Goal: Information Seeking & Learning: Find specific fact

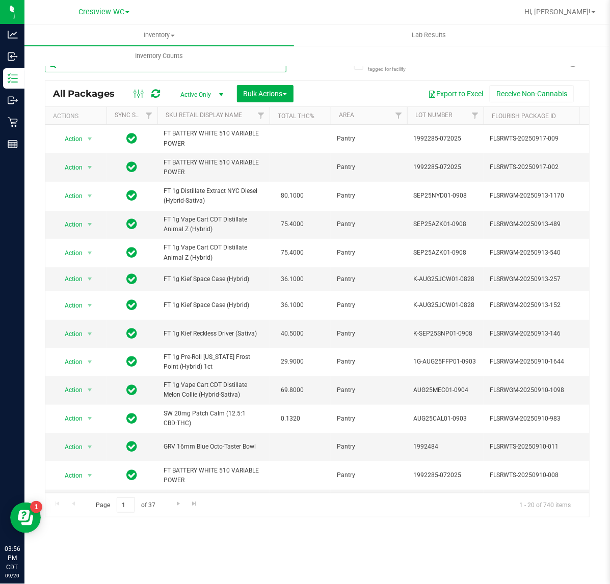
click at [96, 68] on input "text" at bounding box center [165, 64] width 241 height 15
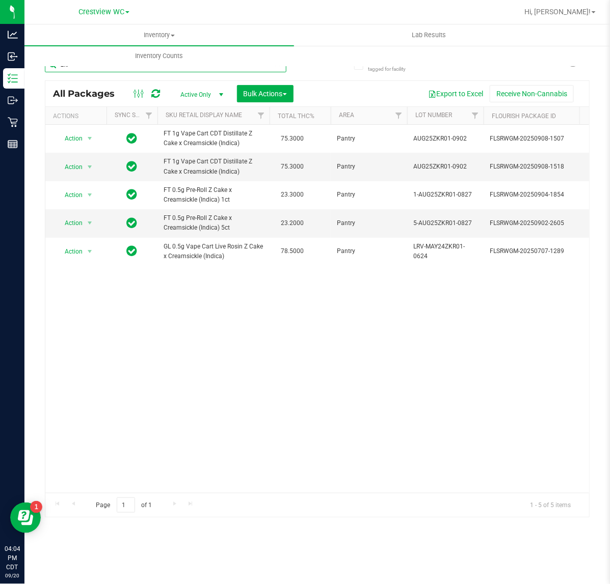
drag, startPoint x: 153, startPoint y: 70, endPoint x: -124, endPoint y: 62, distance: 277.2
click at [0, 62] on html "Analytics Inbound Inventory Outbound Retail Reports 04:04 PM CDT [DATE] 09/20 C…" at bounding box center [305, 292] width 610 height 584
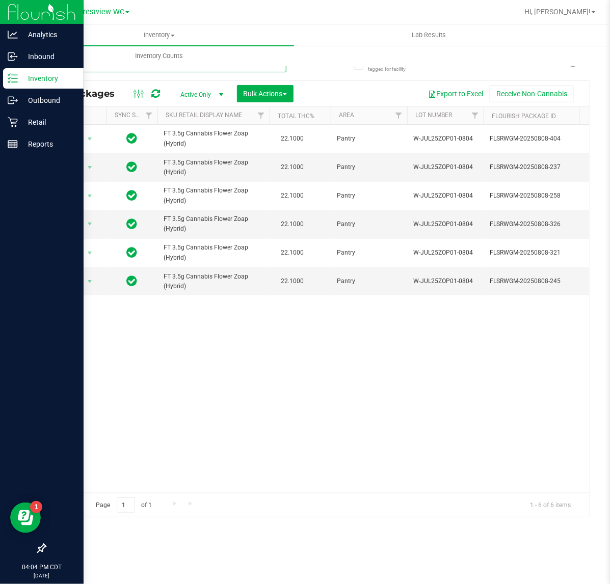
type input "zoap"
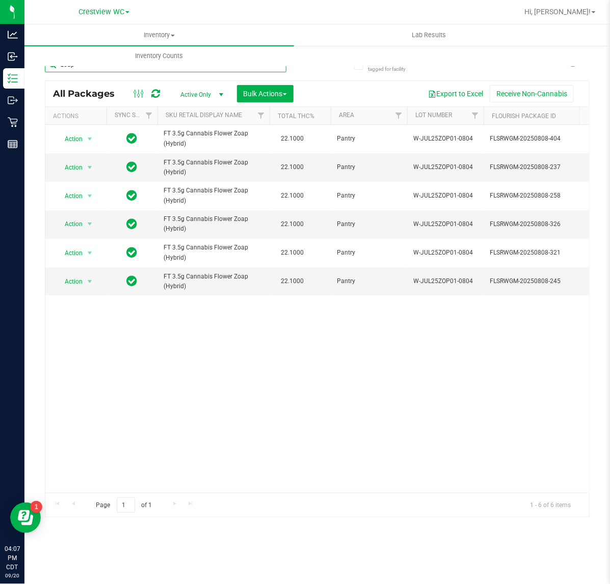
click at [0, 60] on html "Analytics Inbound Inventory Outbound Retail Reports 04:07 PM CDT [DATE] 09/20 C…" at bounding box center [305, 292] width 610 height 584
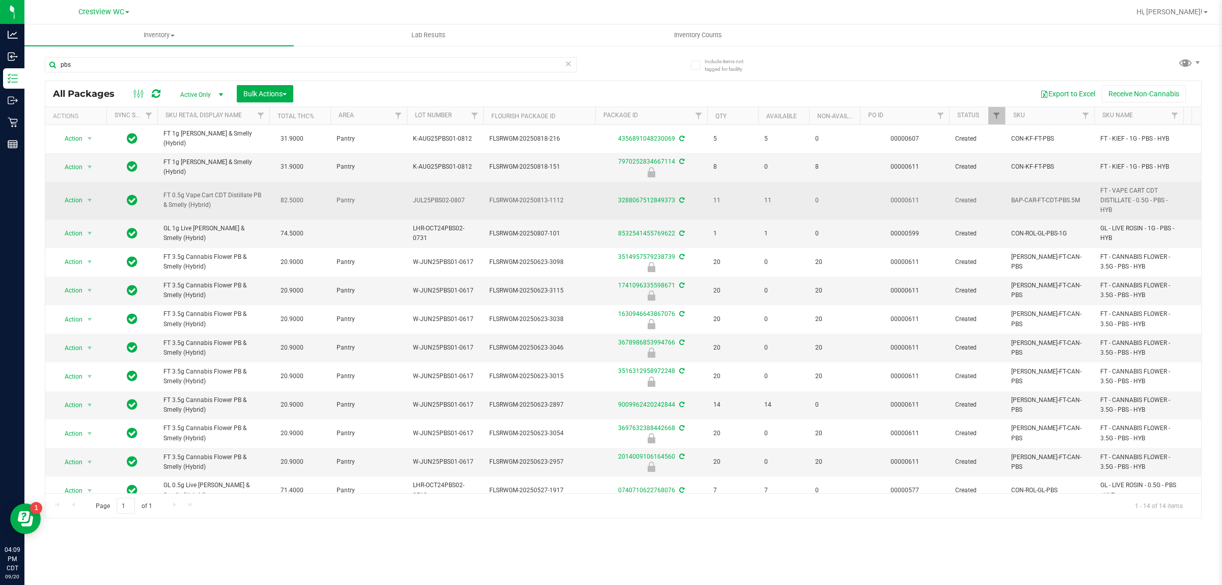
drag, startPoint x: 207, startPoint y: 204, endPoint x: 182, endPoint y: 193, distance: 27.6
click at [182, 193] on span "FT 0.5g Vape Cart CDT Distillate PB & Smelly (Hybrid)" at bounding box center [213, 199] width 100 height 19
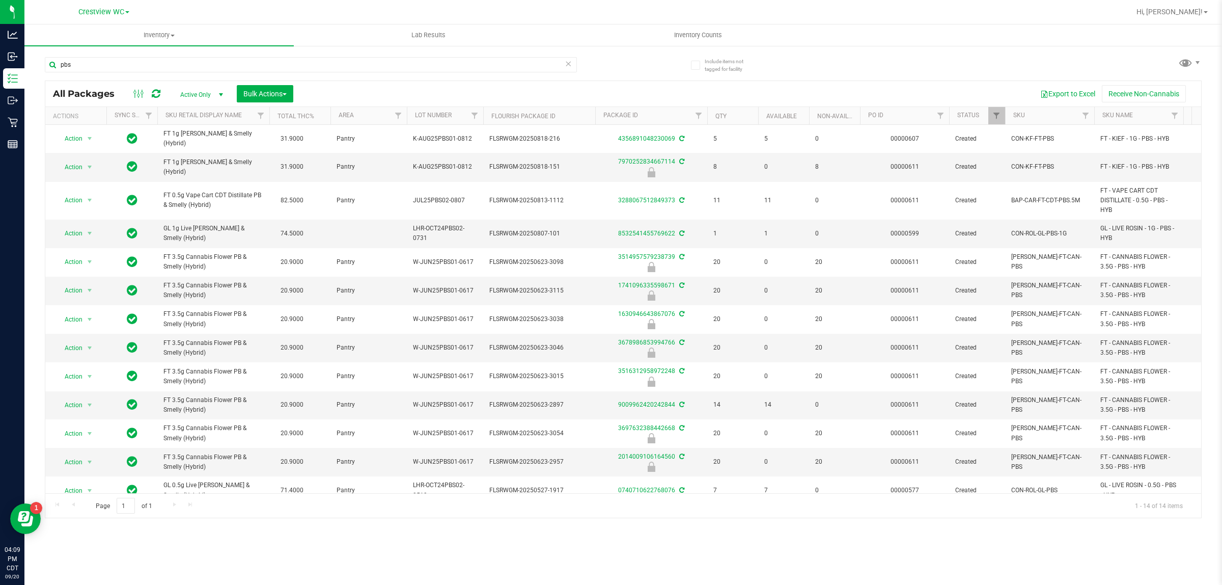
copy span "Vape Cart CDT Distillate PB & Smelly (Hybrid)"
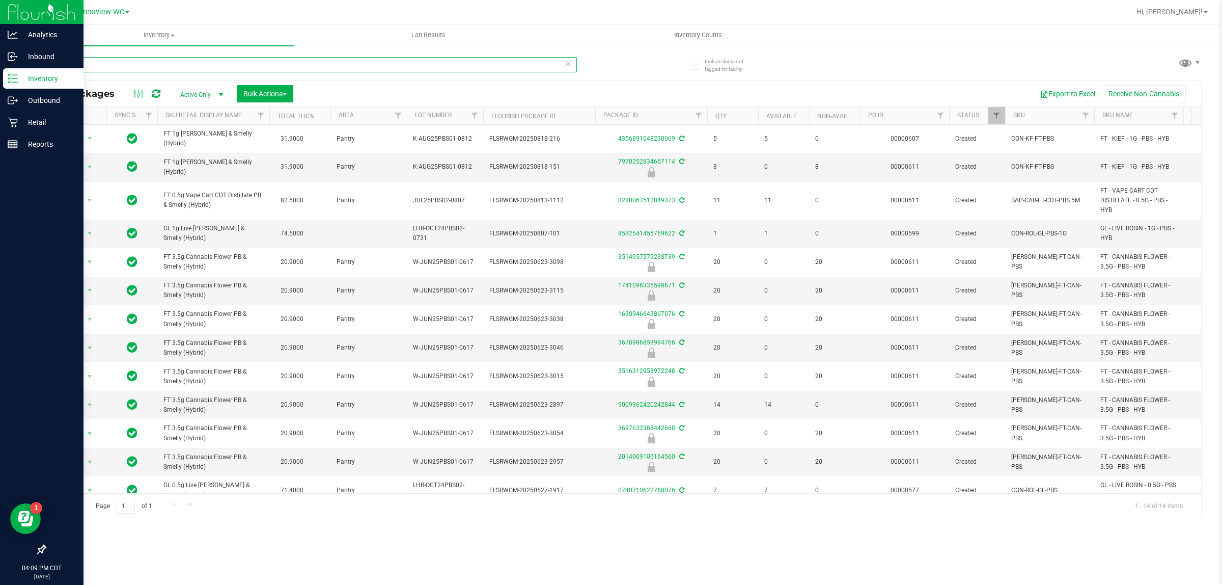
drag, startPoint x: 24, startPoint y: 68, endPoint x: 0, endPoint y: 68, distance: 23.9
click at [0, 68] on div "Analytics Inbound Inventory Outbound Retail Reports 04:09 PM CDT [DATE] 09/20 C…" at bounding box center [611, 292] width 1222 height 585
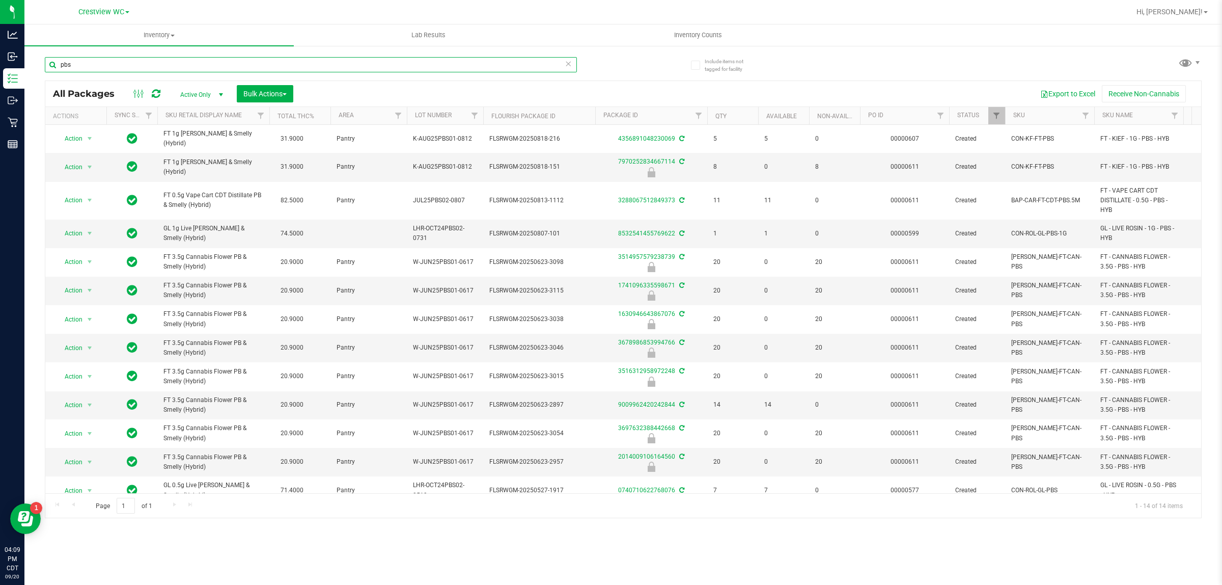
paste input "Vape Cart CDT Distillate PB & Smelly (Hybrid)"
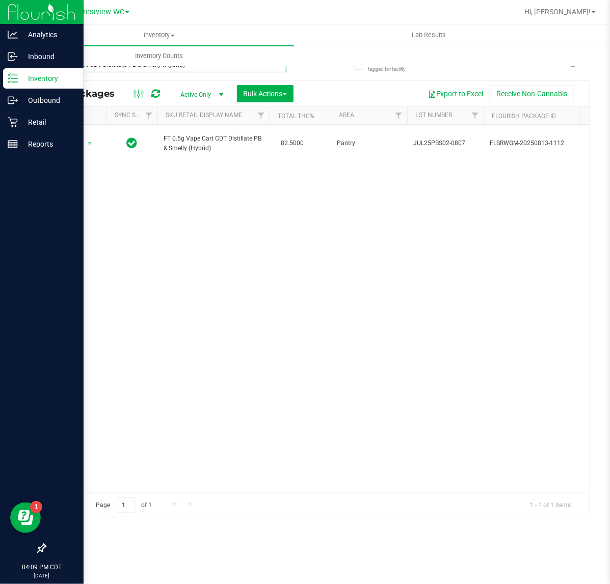
type input "Vape Cart CDT Distillate PB & Smelly (Hybrid)"
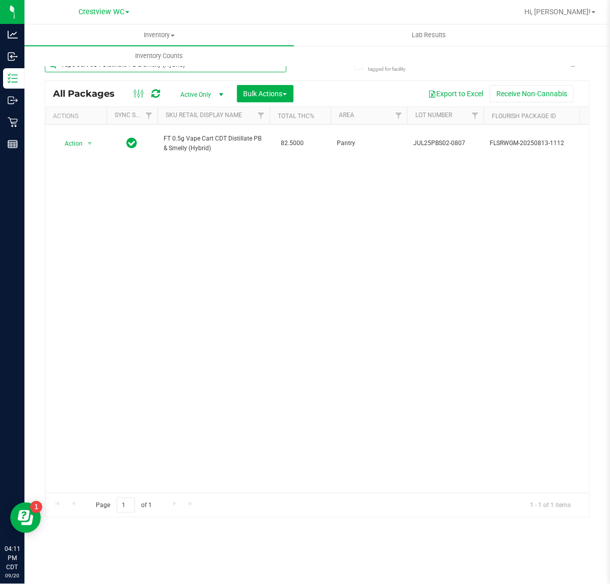
drag, startPoint x: 204, startPoint y: 72, endPoint x: -509, endPoint y: 71, distance: 713.1
click at [0, 71] on html "Analytics Inbound Inventory Outbound Retail Reports 04:11 PM CDT [DATE] 09/20 C…" at bounding box center [305, 292] width 610 height 584
